Goal: Task Accomplishment & Management: Manage account settings

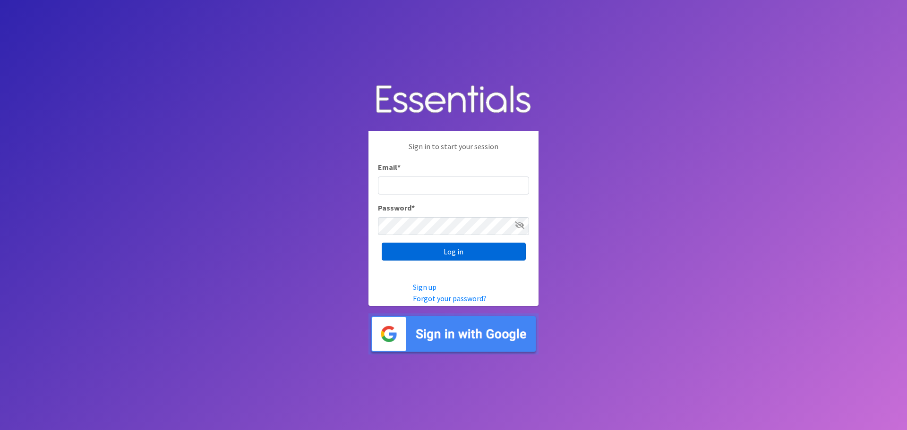
type input "[PERSON_NAME][EMAIL_ADDRESS][PERSON_NAME][DOMAIN_NAME]"
click at [473, 251] on input "Log in" at bounding box center [454, 252] width 144 height 18
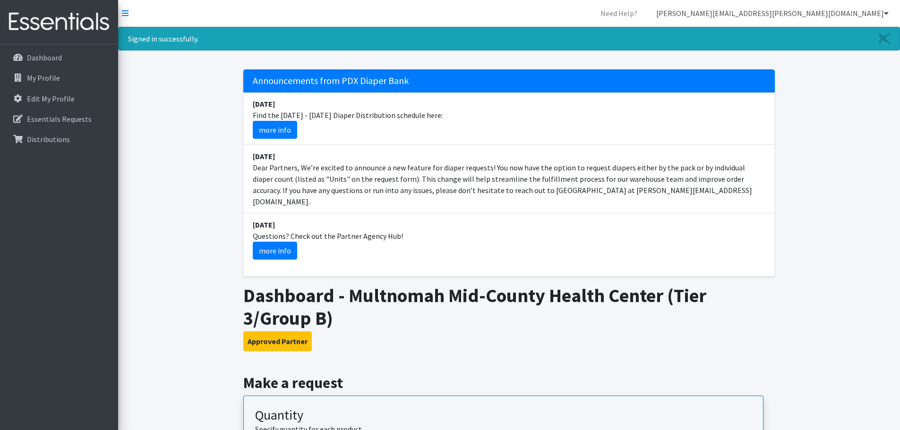
click at [882, 15] on link "[PERSON_NAME][EMAIL_ADDRESS][PERSON_NAME][DOMAIN_NAME]" at bounding box center [773, 13] width 248 height 19
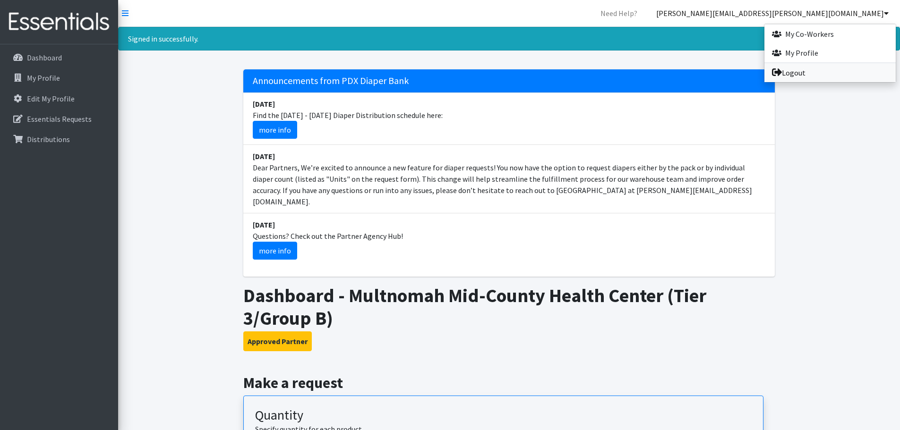
click at [805, 76] on link "Logout" at bounding box center [829, 72] width 131 height 19
